Goal: Communication & Community: Connect with others

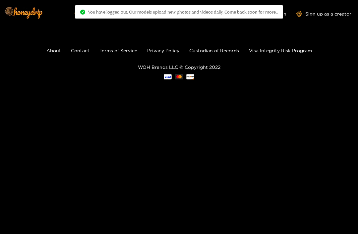
click at [46, 86] on footer "About Contact Terms of Service Privacy Policy Custodian of Records Visa Integri…" at bounding box center [179, 63] width 358 height 72
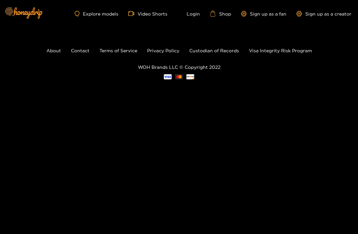
click at [196, 9] on div "Explore models Video Shorts Login Shop Sign up as a fan Sign up as a creator" at bounding box center [179, 13] width 358 height 27
click at [193, 12] on link "Login" at bounding box center [188, 14] width 23 height 6
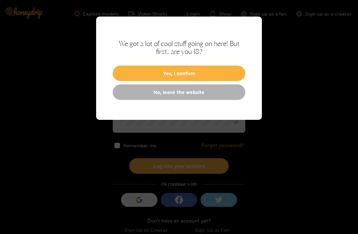
click at [133, 77] on button "Yes, I confirm" at bounding box center [179, 74] width 133 height 16
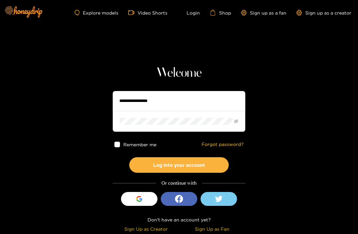
scroll to position [1, 0]
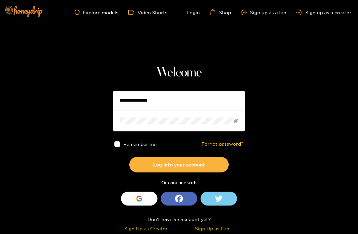
click at [137, 196] on icon "button" at bounding box center [139, 199] width 6 height 6
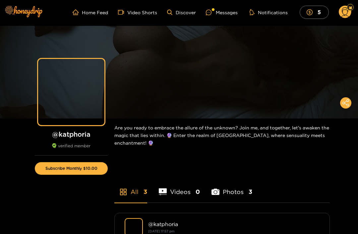
click at [219, 13] on div "Messages" at bounding box center [222, 13] width 32 height 8
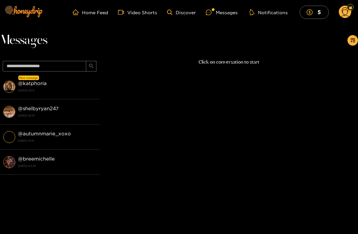
click at [40, 87] on div "@ katphoria [DATE] 20:11" at bounding box center [57, 86] width 78 height 15
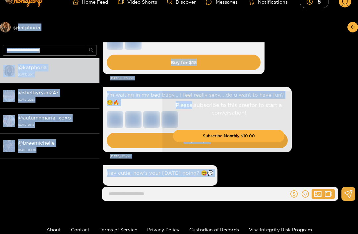
click at [140, 60] on div "Please subscribe to this creator to start a conversation! Subscribe Monthly $10…" at bounding box center [228, 124] width 259 height 164
